Goal: Find specific page/section: Find specific page/section

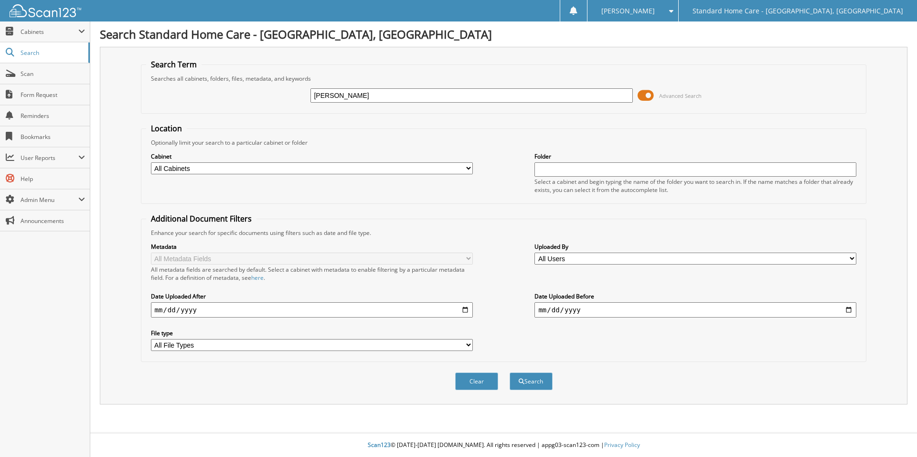
type input "[PERSON_NAME]"
click at [510, 373] on button "Search" at bounding box center [531, 382] width 43 height 18
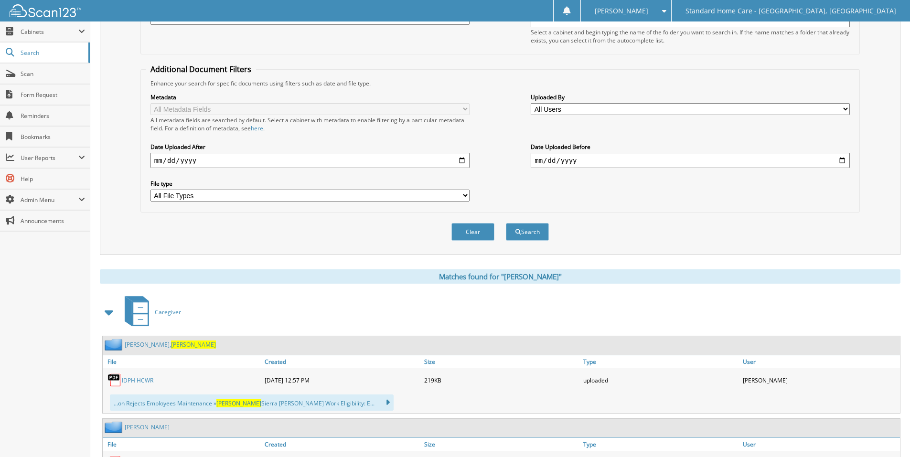
scroll to position [239, 0]
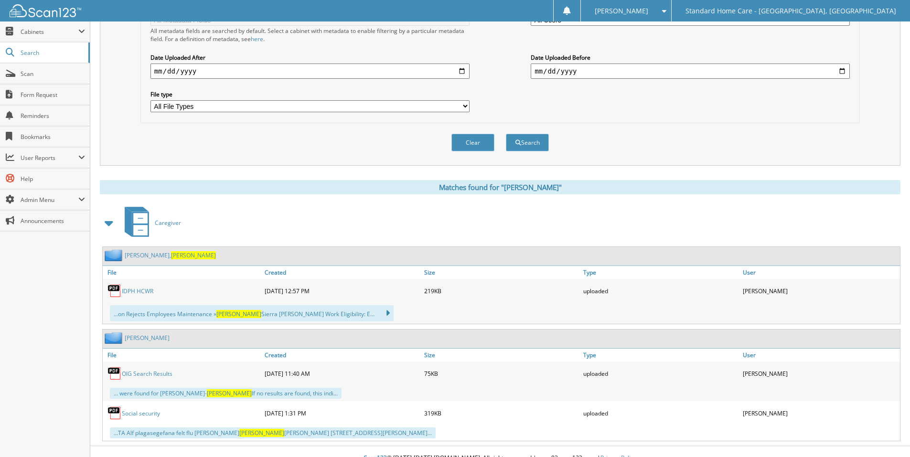
click at [140, 259] on link "[PERSON_NAME]" at bounding box center [170, 255] width 91 height 8
